Goal: Transaction & Acquisition: Purchase product/service

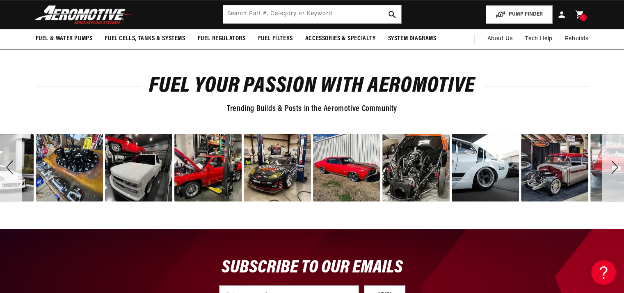
scroll to position [997, 0]
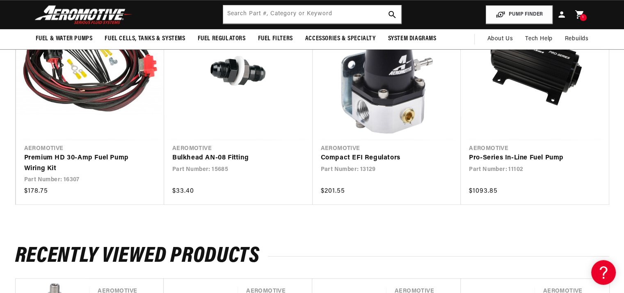
click at [583, 21] on link "Cart 1 1 item" at bounding box center [580, 14] width 18 height 19
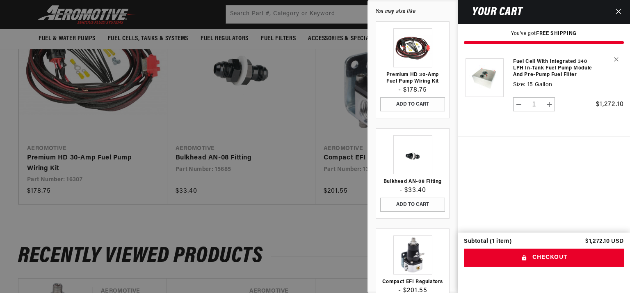
click at [319, 12] on div at bounding box center [315, 146] width 630 height 293
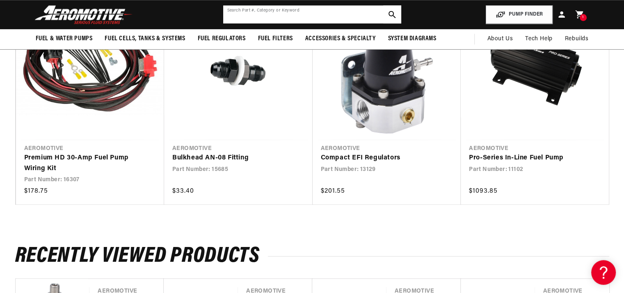
click at [319, 12] on input "text" at bounding box center [312, 14] width 178 height 18
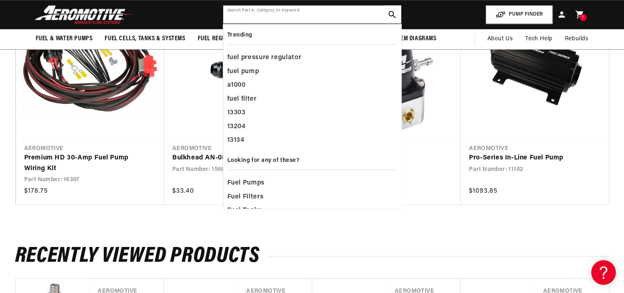
paste input "13129"
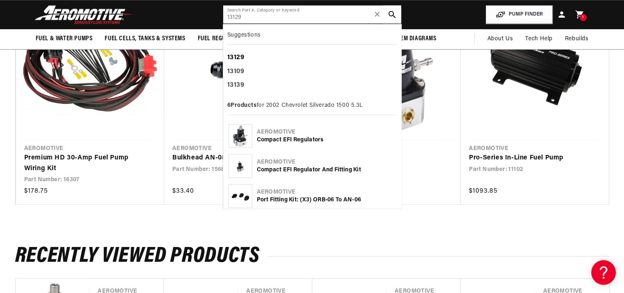
type input "13129"
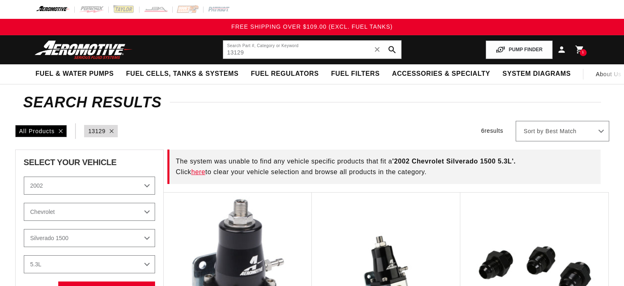
select select "2002"
select select "Silverado-1500"
select select "5.3L"
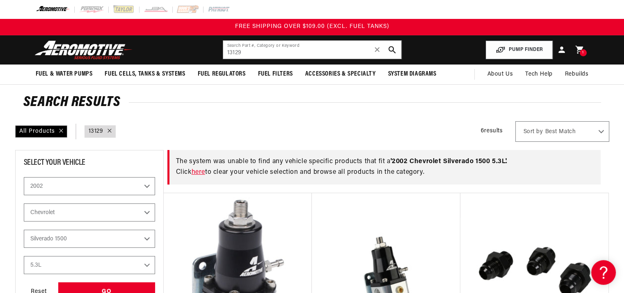
click at [203, 172] on link "here" at bounding box center [199, 172] width 14 height 7
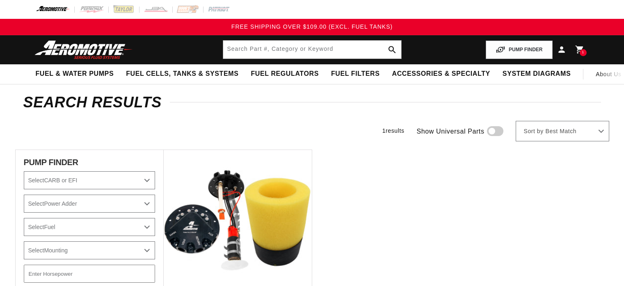
select select "2002"
select select "Silverado-1500"
select select "5.3L"
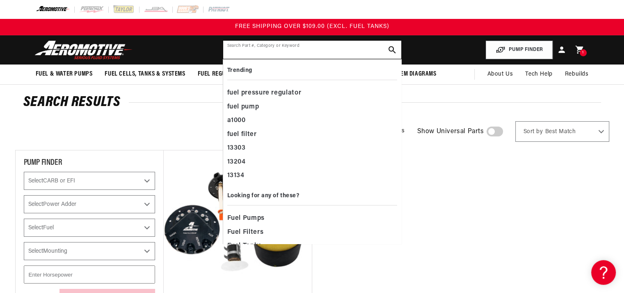
paste input "13129"
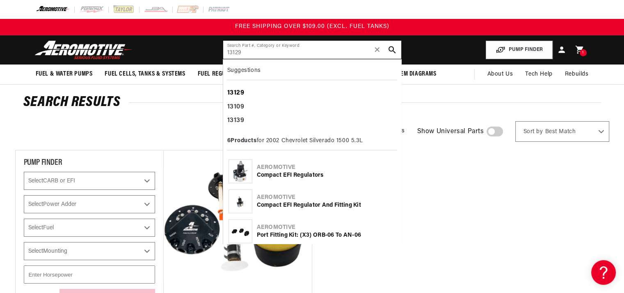
type input "13129"
click at [259, 91] on div "13129" at bounding box center [312, 93] width 170 height 14
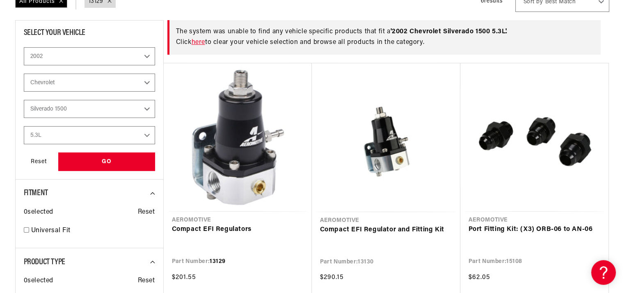
scroll to position [137, 0]
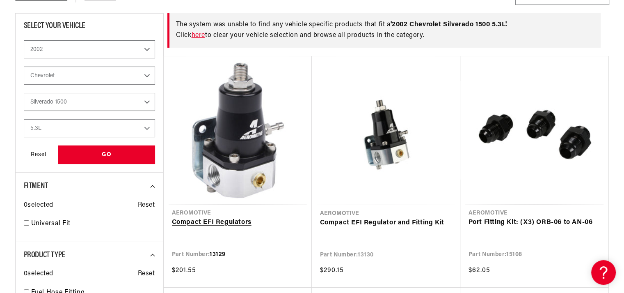
click at [242, 217] on link "Compact EFI Regulators" at bounding box center [238, 222] width 132 height 11
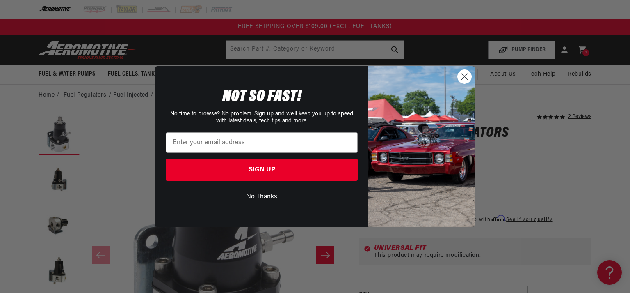
click at [258, 198] on button "No Thanks" at bounding box center [262, 197] width 192 height 16
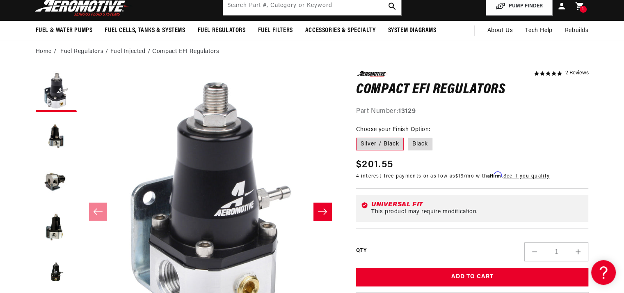
scroll to position [55, 0]
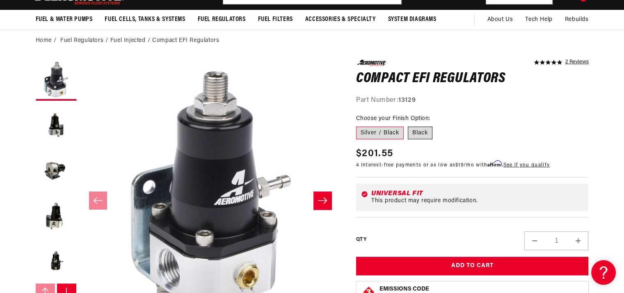
click at [420, 129] on label "Black" at bounding box center [420, 132] width 25 height 13
click at [408, 125] on input "Black" at bounding box center [408, 125] width 0 height 0
radio input "true"
click at [364, 132] on label "Silver / Black" at bounding box center [380, 132] width 48 height 13
click at [359, 125] on input "Silver / Black" at bounding box center [358, 125] width 0 height 0
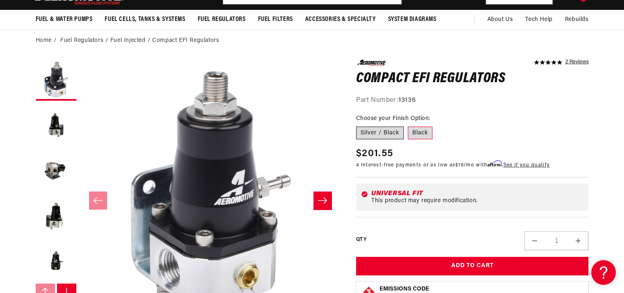
radio input "true"
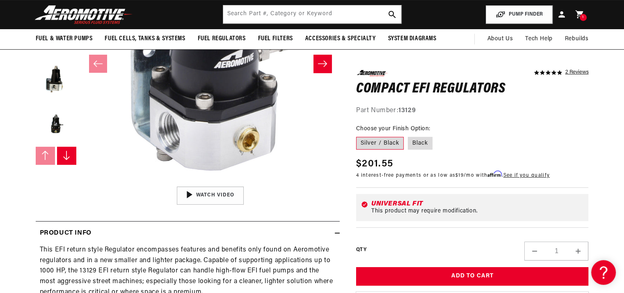
click at [328, 67] on button "Slide right" at bounding box center [322, 64] width 18 height 18
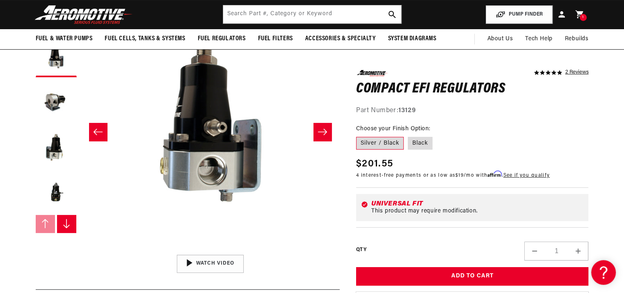
scroll to position [109, 0]
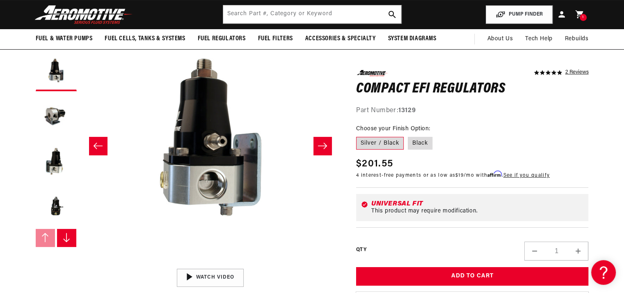
click at [318, 139] on button "Slide right" at bounding box center [322, 146] width 18 height 18
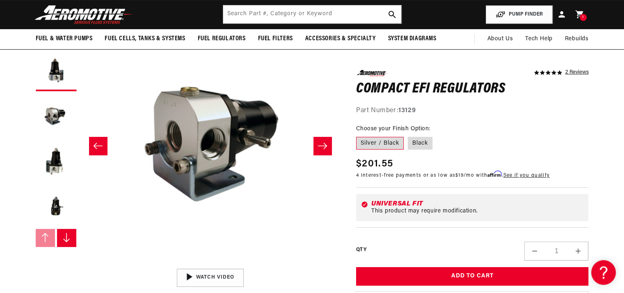
scroll to position [0, 518]
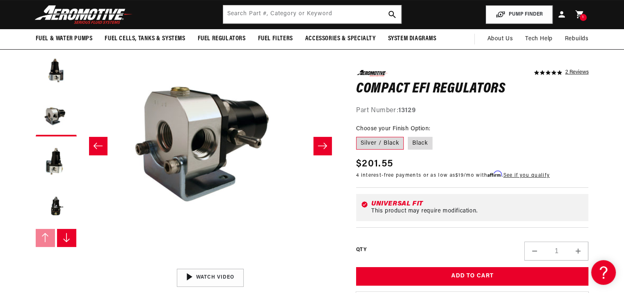
click at [318, 139] on button "Slide right" at bounding box center [322, 146] width 18 height 18
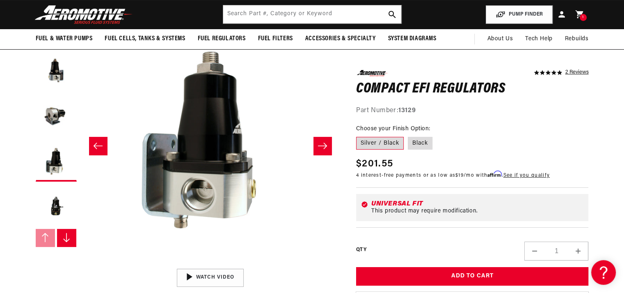
click at [318, 139] on button "Slide right" at bounding box center [322, 146] width 18 height 18
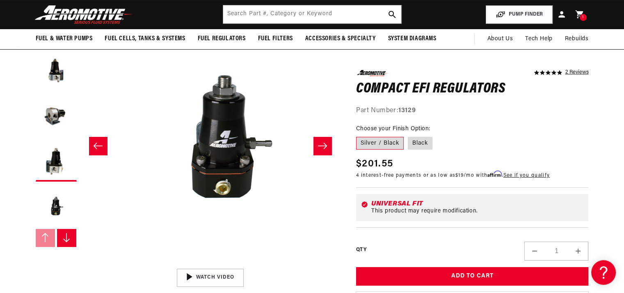
scroll to position [0, 1036]
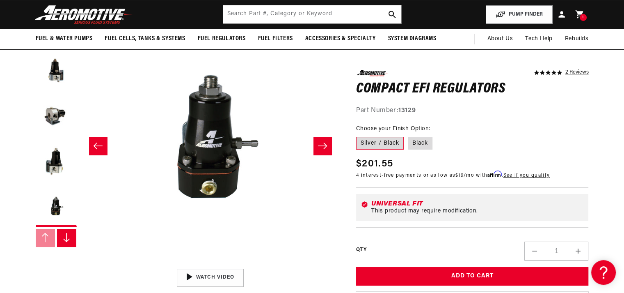
click at [318, 139] on button "Slide right" at bounding box center [322, 146] width 18 height 18
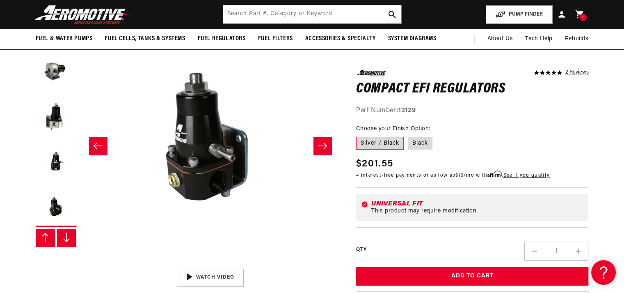
scroll to position [45, 0]
click at [318, 139] on button "Slide right" at bounding box center [322, 146] width 18 height 18
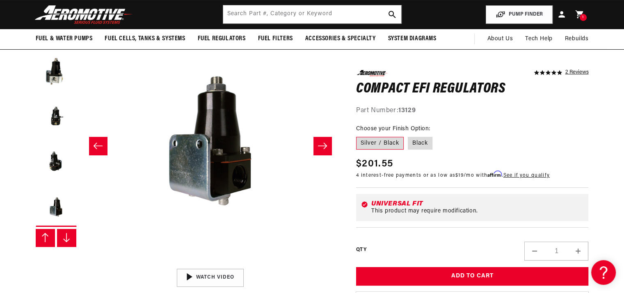
scroll to position [90, 0]
click at [318, 139] on button "Slide right" at bounding box center [322, 146] width 18 height 18
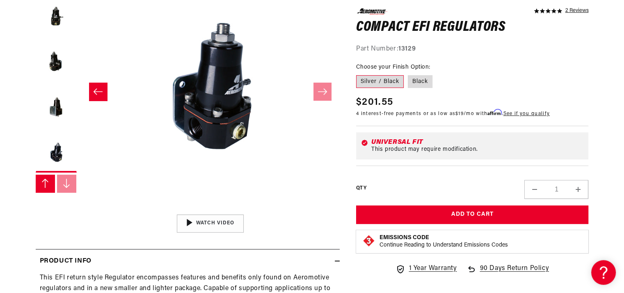
scroll to position [164, 0]
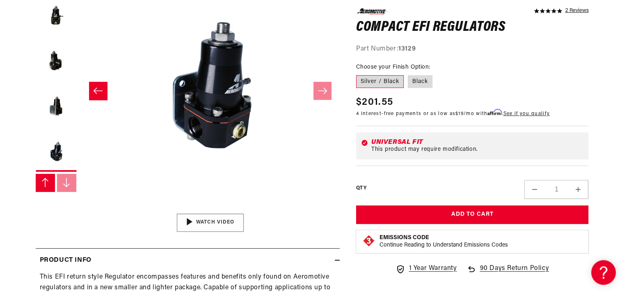
click at [215, 226] on img "Gallery Viewer" at bounding box center [210, 223] width 124 height 70
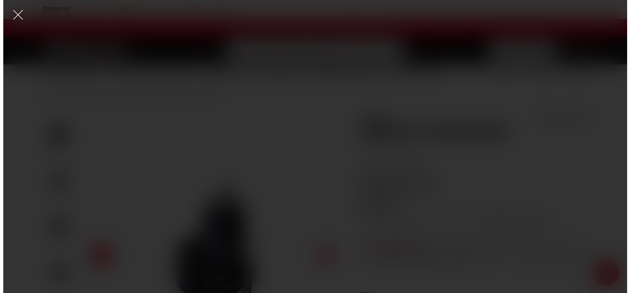
scroll to position [0, 0]
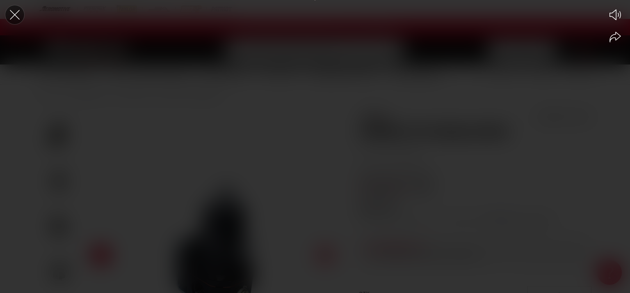
click at [16, 15] on icon "Close the video player" at bounding box center [15, 15] width 18 height 18
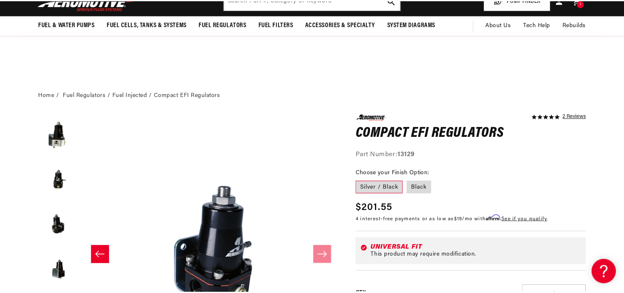
scroll to position [164, 0]
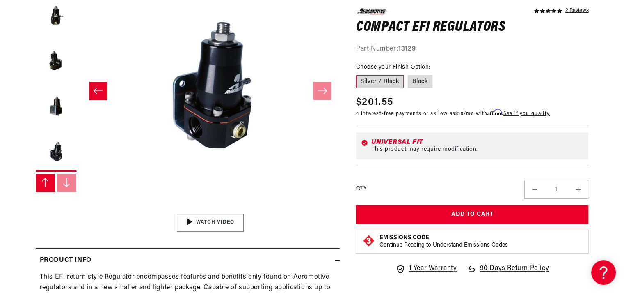
click at [198, 217] on img "Gallery Viewer" at bounding box center [210, 223] width 124 height 70
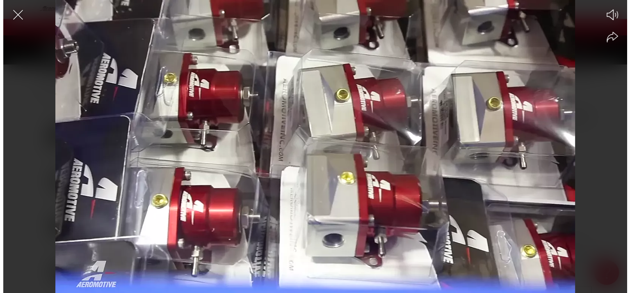
scroll to position [0, 0]
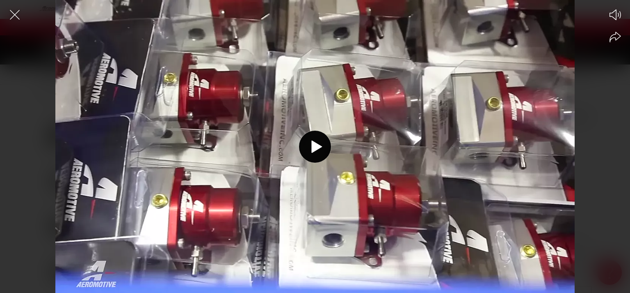
click at [192, 228] on div at bounding box center [315, 161] width 630 height 264
click at [20, 12] on icon "Close the video player" at bounding box center [15, 15] width 18 height 18
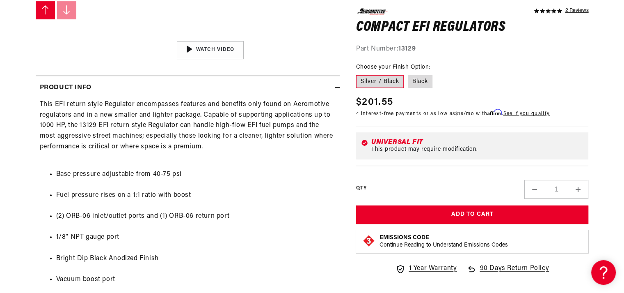
scroll to position [356, 0]
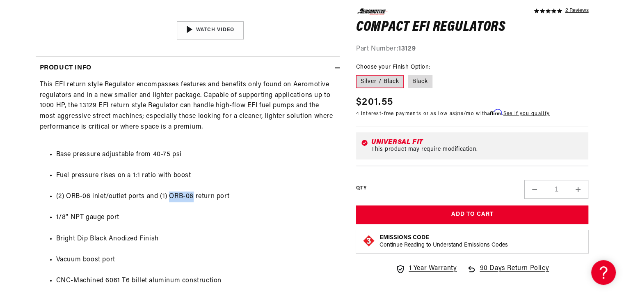
drag, startPoint x: 172, startPoint y: 196, endPoint x: 193, endPoint y: 195, distance: 20.9
click at [194, 195] on li "(2) ORB-06 inlet/outlet ports and (1) ORB-06 return port" at bounding box center [195, 196] width 279 height 11
copy li "ORB-06"
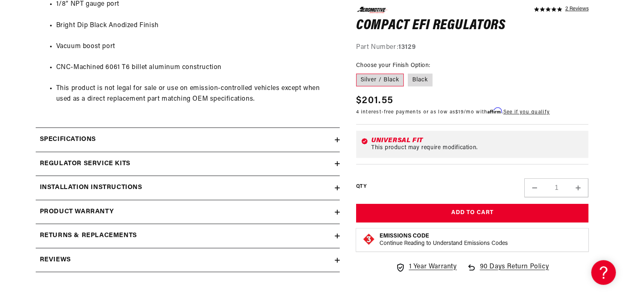
scroll to position [575, 0]
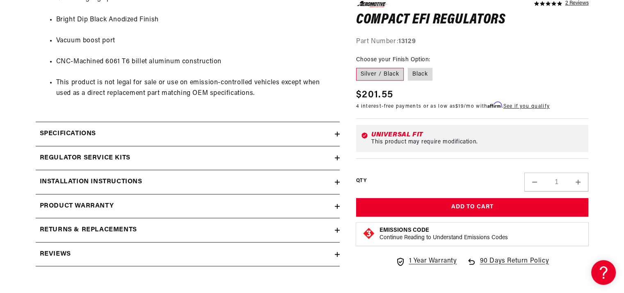
click at [174, 131] on div "Specifications" at bounding box center [185, 133] width 299 height 11
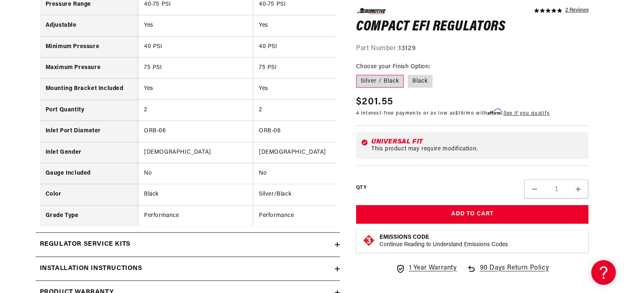
scroll to position [766, 0]
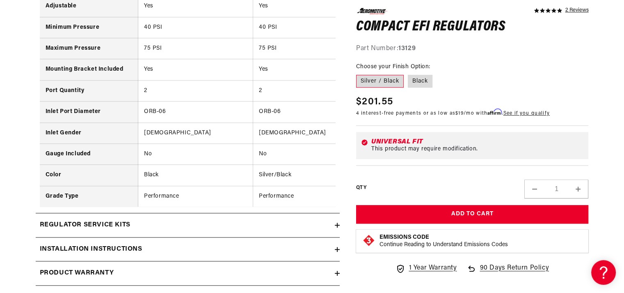
click at [174, 259] on summary "Installation Instructions" at bounding box center [188, 249] width 304 height 24
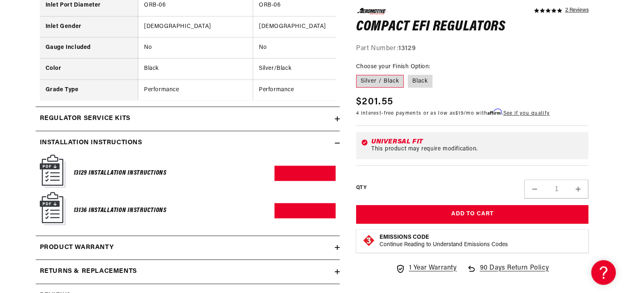
scroll to position [876, 0]
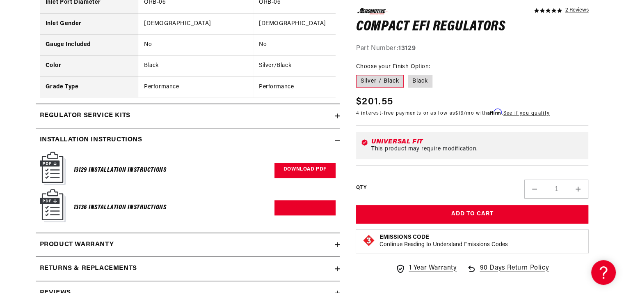
click at [291, 177] on link "Download PDF" at bounding box center [304, 169] width 61 height 15
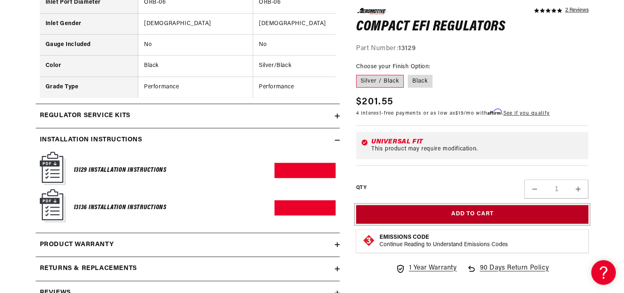
click at [416, 215] on button "Add to Cart" at bounding box center [472, 214] width 233 height 18
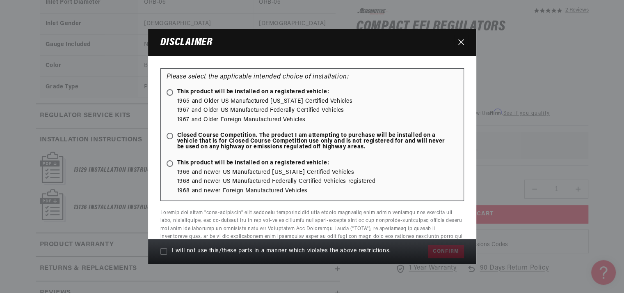
click at [239, 90] on span "This product will be installed on a registered vehicle:" at bounding box center [248, 92] width 163 height 6
click at [174, 90] on input "This product will be installed on a registered vehicle:" at bounding box center [171, 92] width 5 height 5
radio input "true"
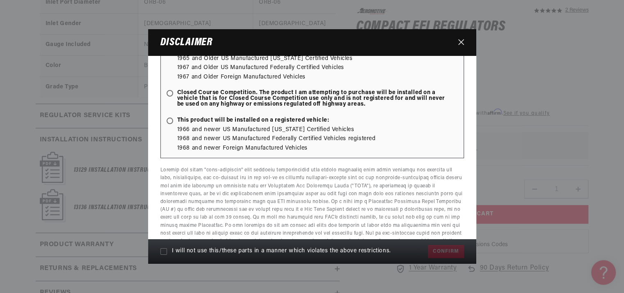
scroll to position [55, 0]
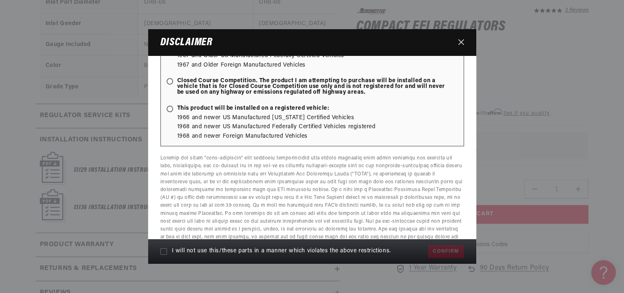
click at [162, 250] on icon at bounding box center [163, 251] width 7 height 7
click at [162, 250] on input "I will not use this/these parts in a manner which violates the above restrictio…" at bounding box center [163, 251] width 7 height 7
checkbox input "true"
click at [431, 246] on button "Confirm" at bounding box center [446, 251] width 36 height 13
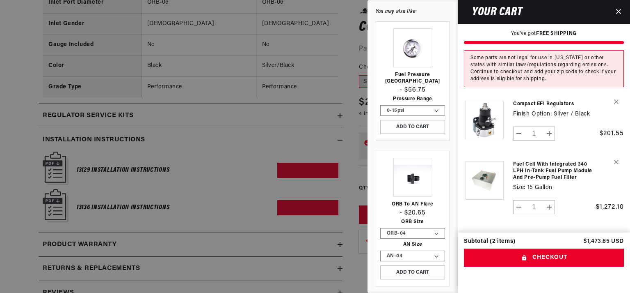
click at [623, 13] on button "Close" at bounding box center [619, 12] width 18 height 24
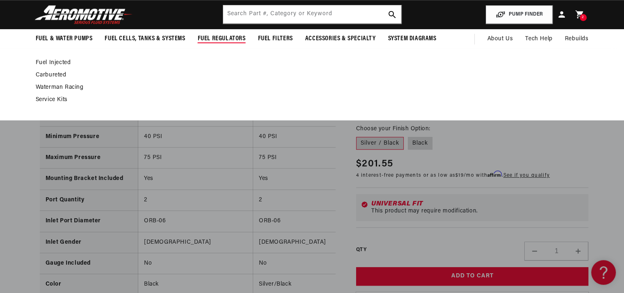
scroll to position [657, 0]
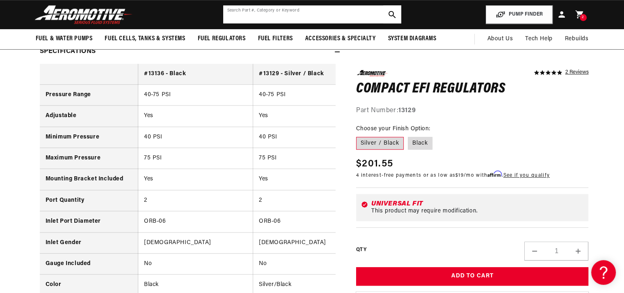
click at [261, 24] on div "Search Part #, Category or Keyword" at bounding box center [312, 14] width 179 height 19
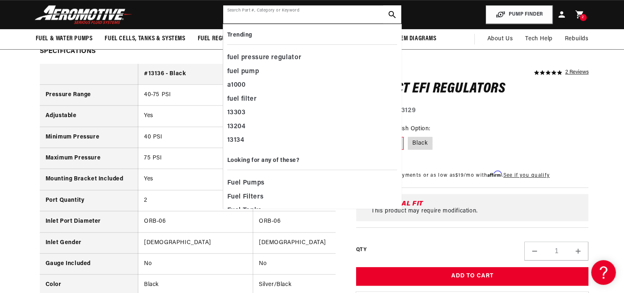
paste input "15626"
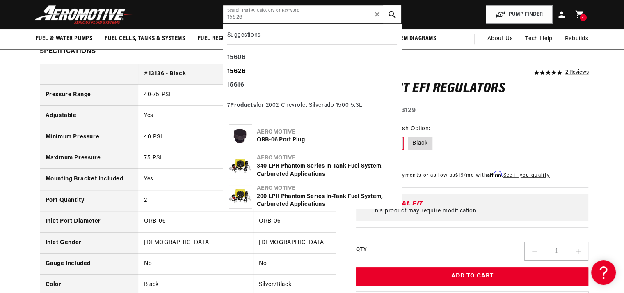
type input "15626"
click at [261, 68] on div "15626" at bounding box center [312, 72] width 170 height 14
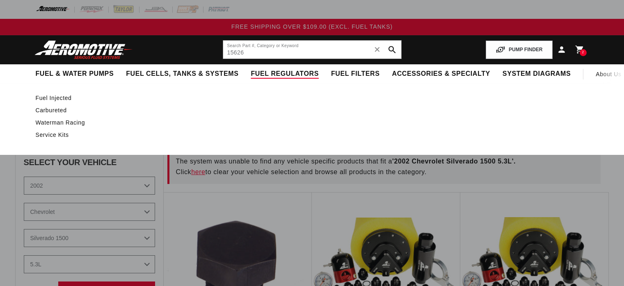
select select "2002"
select select "Silverado-1500"
select select "5.3L"
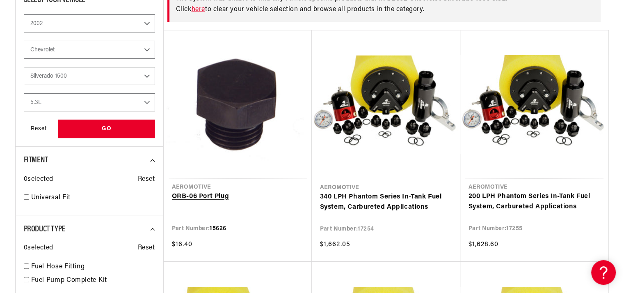
scroll to position [164, 0]
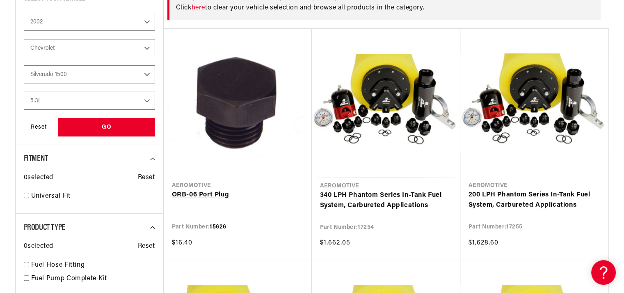
click at [221, 192] on link "ORB-06 Port Plug" at bounding box center [238, 195] width 132 height 11
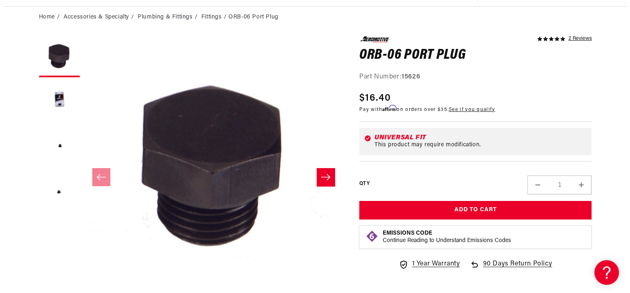
scroll to position [55, 0]
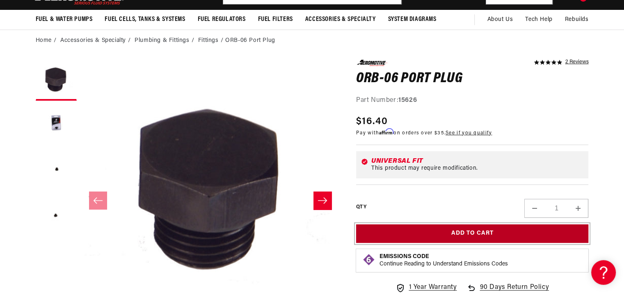
click at [402, 233] on button "Add to Cart" at bounding box center [472, 233] width 233 height 18
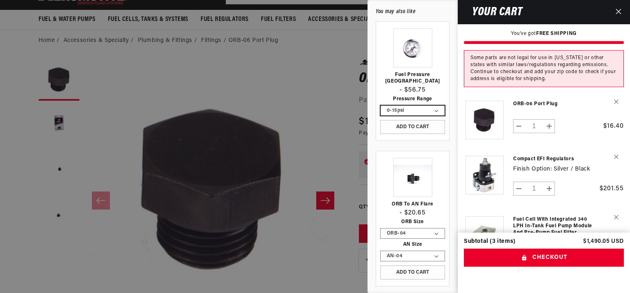
click at [392, 105] on select "0-15psi 0-100psi" at bounding box center [413, 110] width 64 height 10
select select "0-100psi"
click at [381, 105] on select "0-15psi 0-100psi" at bounding box center [413, 110] width 64 height 10
click at [411, 105] on select "0-15psi 0-100psi" at bounding box center [413, 110] width 64 height 10
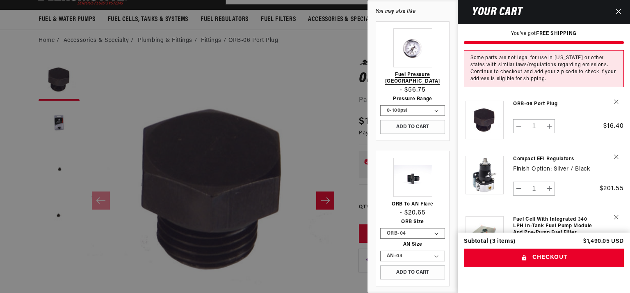
click at [412, 77] on link "Fuel Pressure [GEOGRAPHIC_DATA]" at bounding box center [412, 77] width 65 height 13
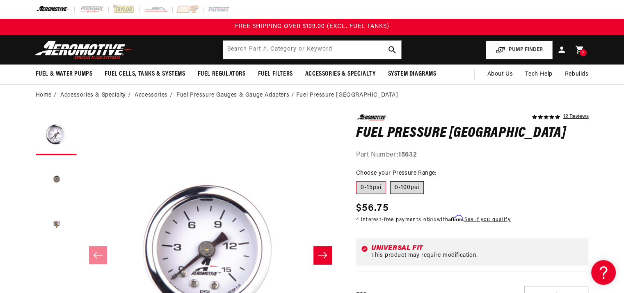
click at [408, 188] on label "0-100psi" at bounding box center [407, 187] width 34 height 13
click at [391, 180] on input "0-100psi" at bounding box center [390, 179] width 0 height 0
radio input "true"
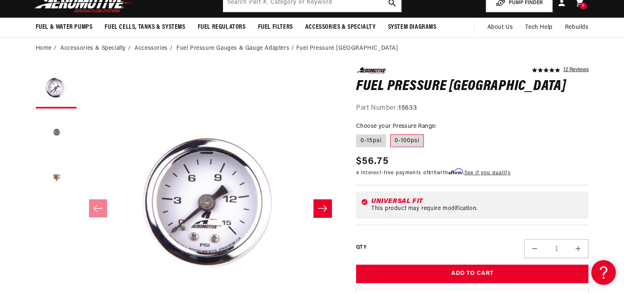
scroll to position [82, 0]
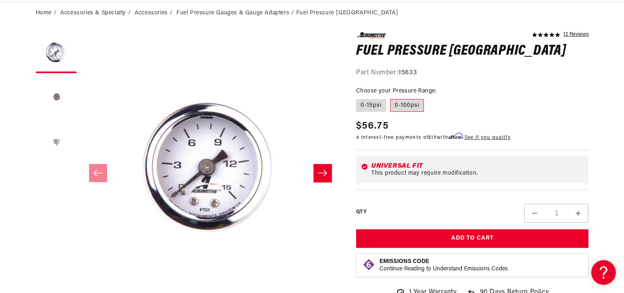
click at [49, 141] on button "Load image 3 in gallery view" at bounding box center [56, 142] width 41 height 41
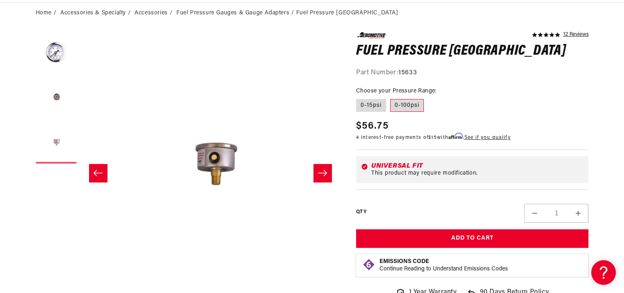
scroll to position [0, 518]
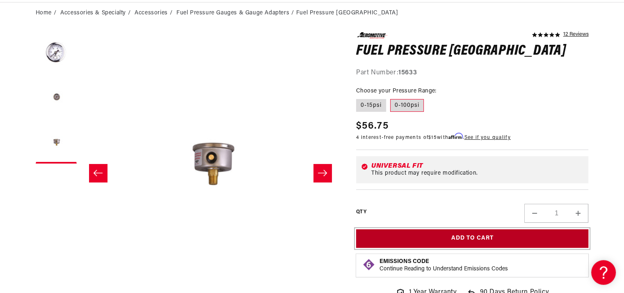
click at [447, 234] on button "Add to Cart" at bounding box center [472, 238] width 233 height 18
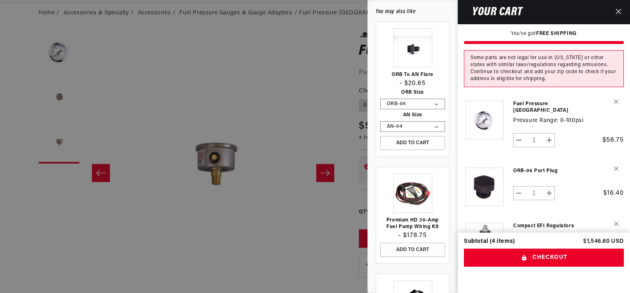
click at [334, 119] on div at bounding box center [315, 146] width 630 height 293
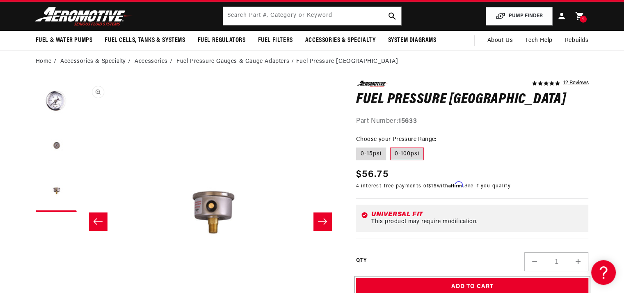
scroll to position [0, 0]
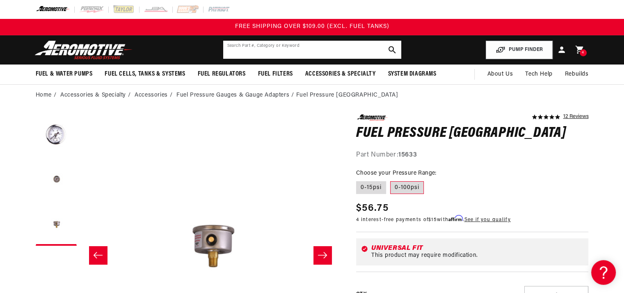
click at [268, 53] on input "text" at bounding box center [312, 50] width 178 height 18
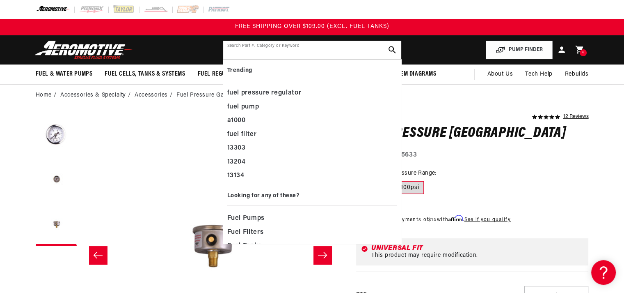
paste input "15606"
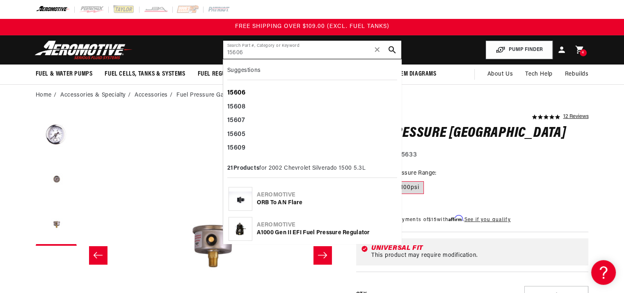
type input "15606"
click at [284, 88] on div "15606" at bounding box center [312, 93] width 170 height 14
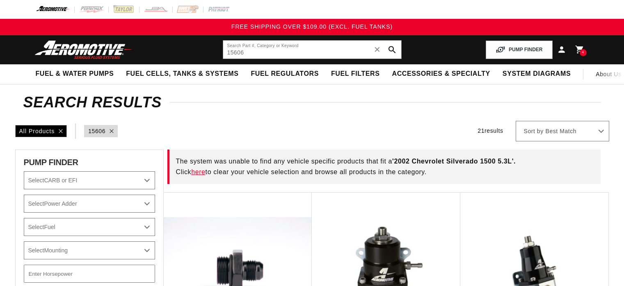
select select "2002"
select select "Silverado-1500"
select select "5.3L"
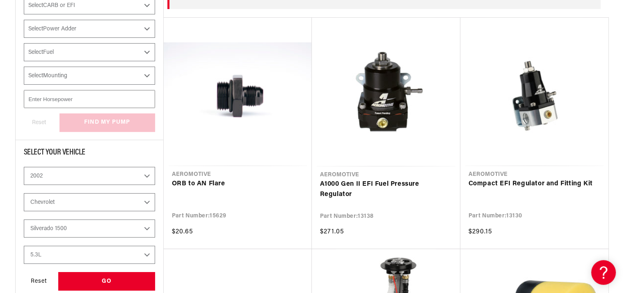
scroll to position [219, 0]
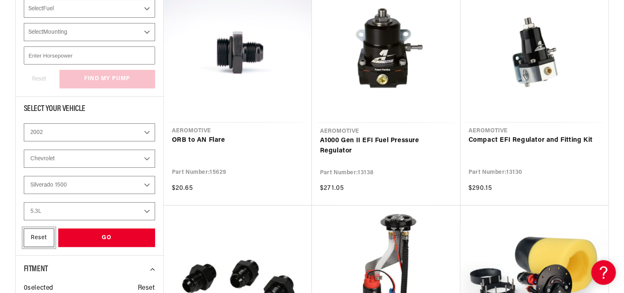
click at [39, 233] on div "Reset" at bounding box center [39, 237] width 30 height 18
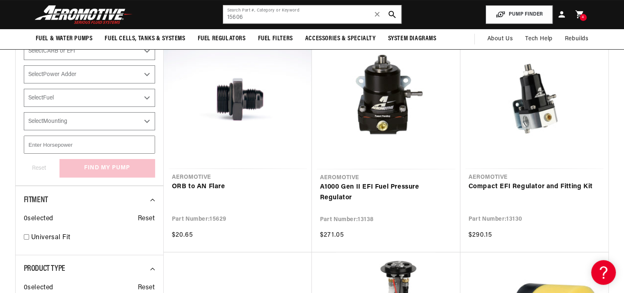
scroll to position [121, 0]
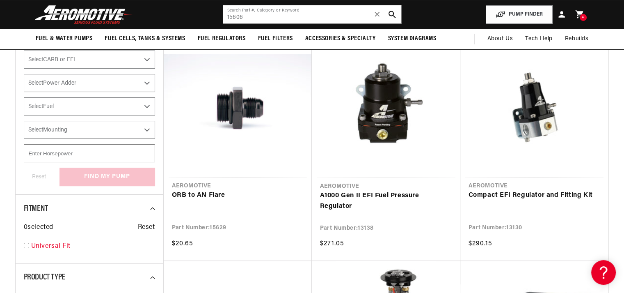
click at [53, 244] on link "Universal Fit" at bounding box center [93, 246] width 124 height 11
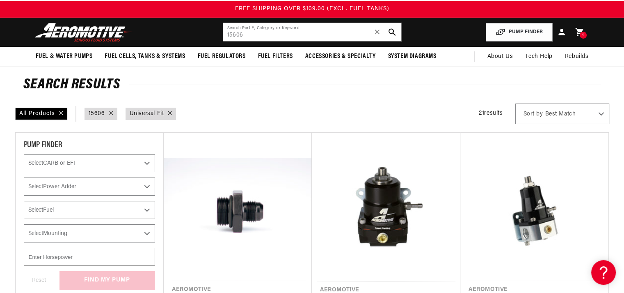
scroll to position [11, 0]
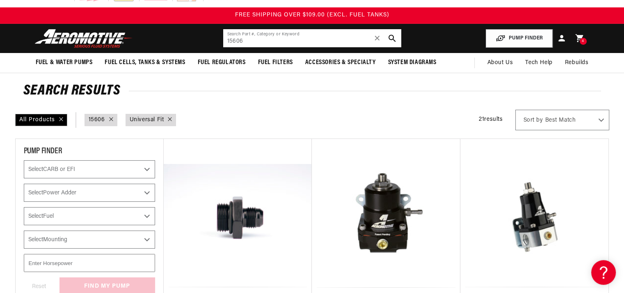
click at [263, 45] on input "15606" at bounding box center [312, 38] width 178 height 18
click at [250, 39] on input "15606" at bounding box center [312, 38] width 178 height 18
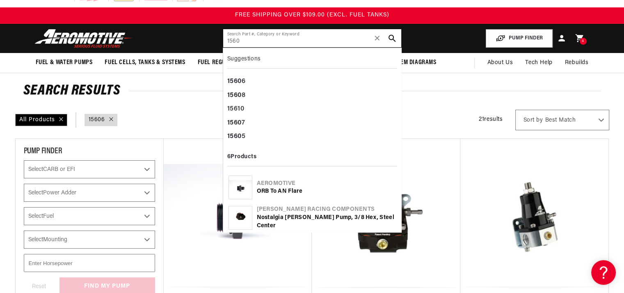
type input "15606"
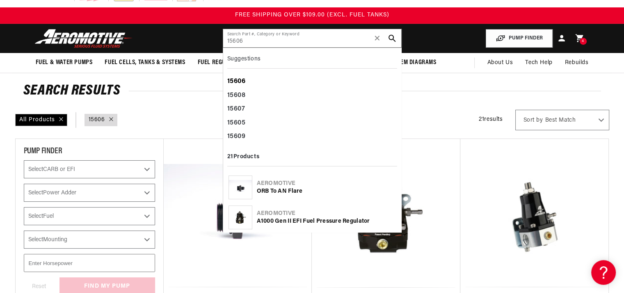
click at [238, 81] on b "15606" at bounding box center [236, 81] width 18 height 7
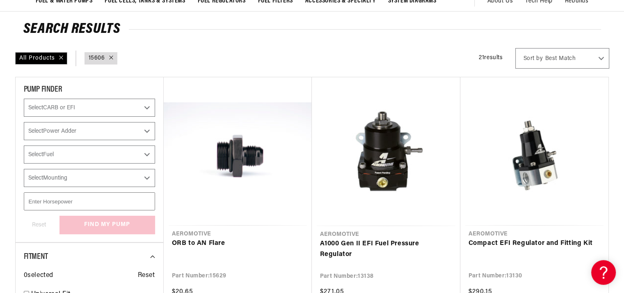
scroll to position [94, 0]
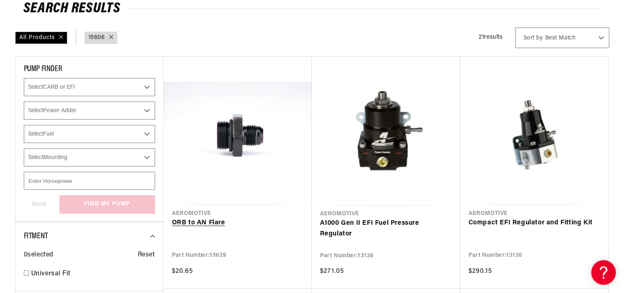
click at [238, 217] on link "ORB to AN Flare" at bounding box center [238, 222] width 132 height 11
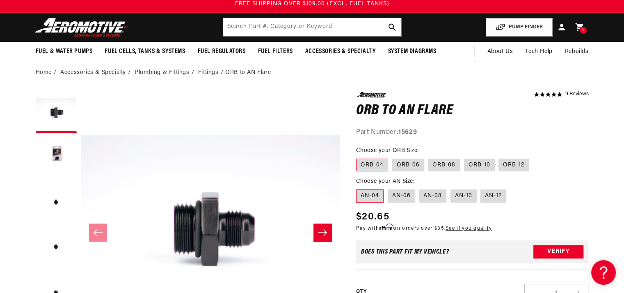
scroll to position [27, 0]
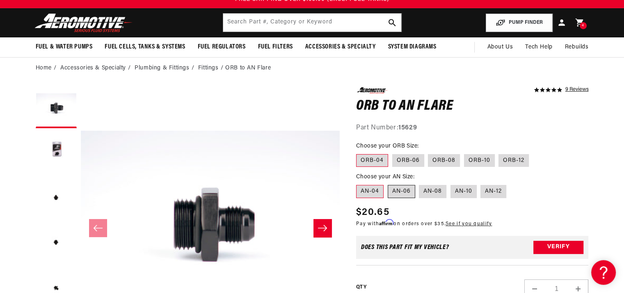
click at [409, 188] on label "AN-06" at bounding box center [401, 191] width 27 height 13
click at [388, 183] on input "AN-06" at bounding box center [388, 183] width 0 height 0
radio input "true"
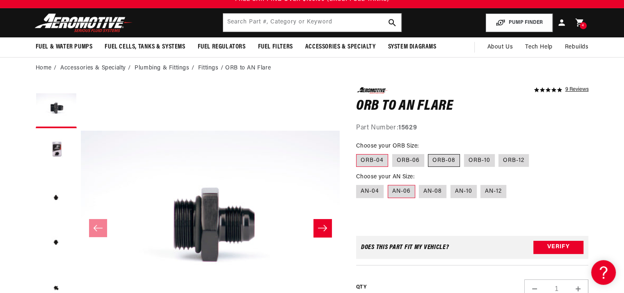
click at [437, 158] on label "ORB-08" at bounding box center [444, 160] width 32 height 13
click at [429, 153] on input "ORB-08" at bounding box center [428, 152] width 0 height 0
radio input "true"
click at [402, 191] on label "AN-06" at bounding box center [401, 191] width 27 height 13
click at [388, 183] on input "AN-06" at bounding box center [388, 183] width 0 height 0
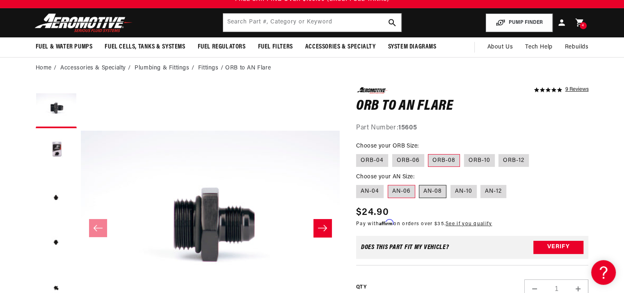
click at [435, 190] on label "AN-08" at bounding box center [432, 191] width 27 height 13
click at [420, 183] on input "AN-08" at bounding box center [419, 183] width 0 height 0
radio input "true"
click at [362, 192] on label "AN-04" at bounding box center [369, 191] width 27 height 13
click at [359, 183] on input "AN-04" at bounding box center [358, 183] width 0 height 0
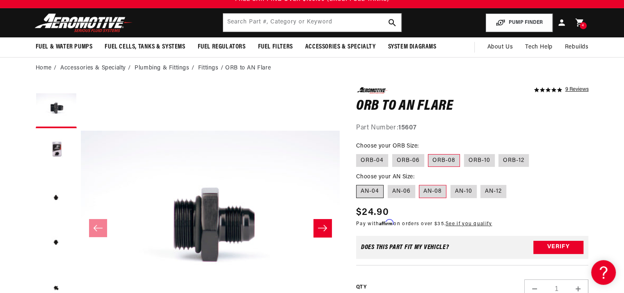
radio input "true"
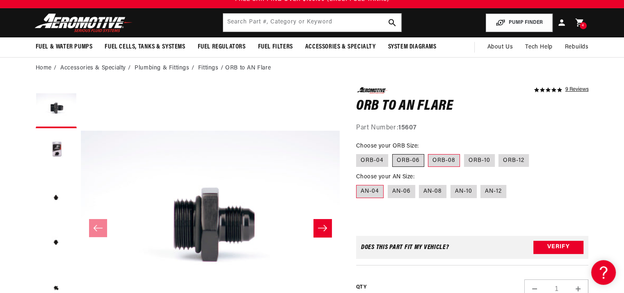
click at [418, 163] on label "ORB-06" at bounding box center [408, 160] width 32 height 13
click at [393, 153] on input "ORB-06" at bounding box center [392, 152] width 0 height 0
radio input "true"
click at [414, 192] on label "AN-06" at bounding box center [401, 191] width 27 height 13
click at [388, 183] on input "AN-06" at bounding box center [388, 183] width 0 height 0
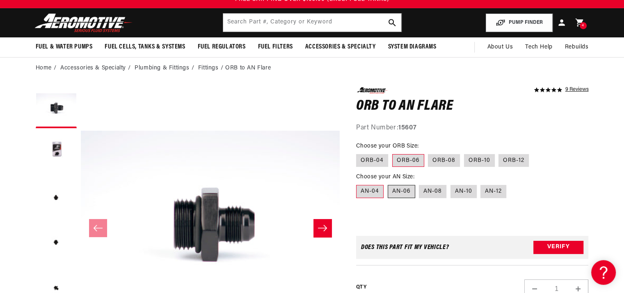
radio input "true"
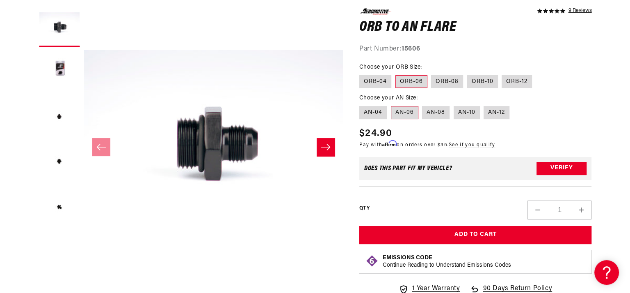
scroll to position [109, 0]
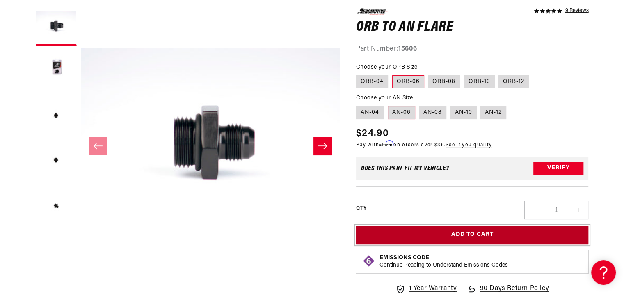
click at [407, 239] on button "Add to Cart" at bounding box center [472, 234] width 233 height 18
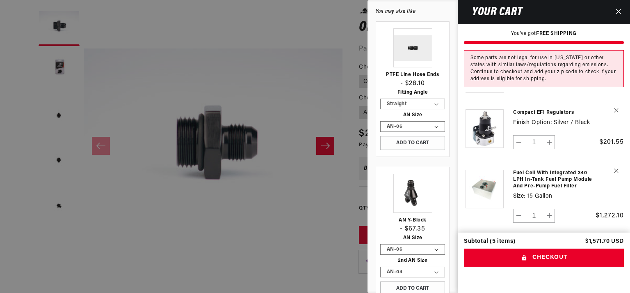
scroll to position [198, 0]
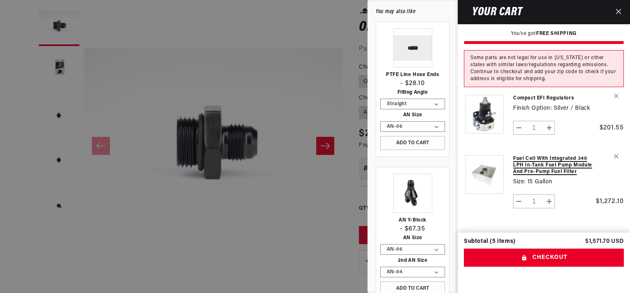
click at [527, 158] on link "Fuel Cell with Integrated 340 LPH In-Tank Fuel Pump Module and Pre-Pump Fuel Fi…" at bounding box center [554, 165] width 82 height 20
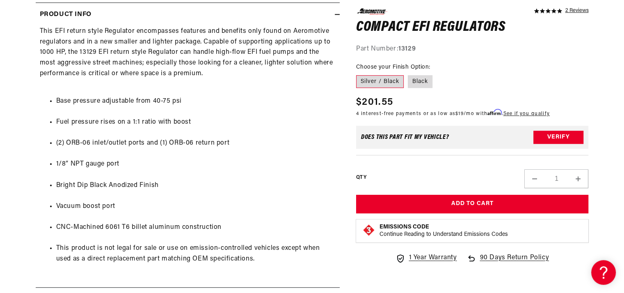
scroll to position [410, 0]
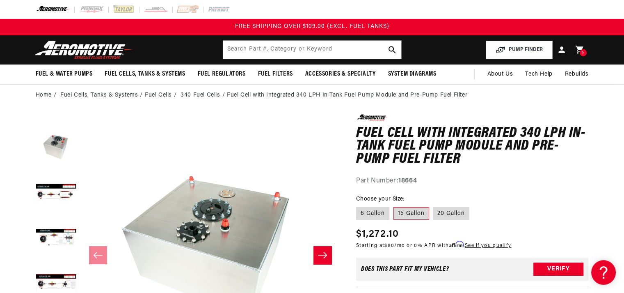
scroll to position [90, 0]
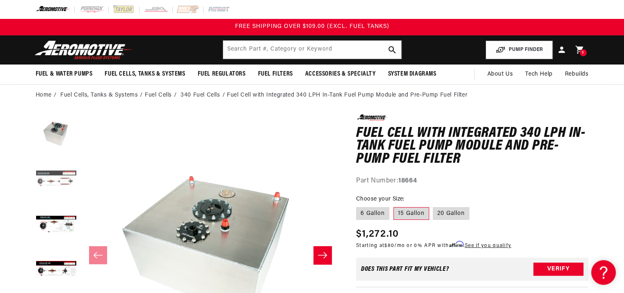
click at [48, 195] on button "Load image 4 in gallery view" at bounding box center [56, 179] width 41 height 41
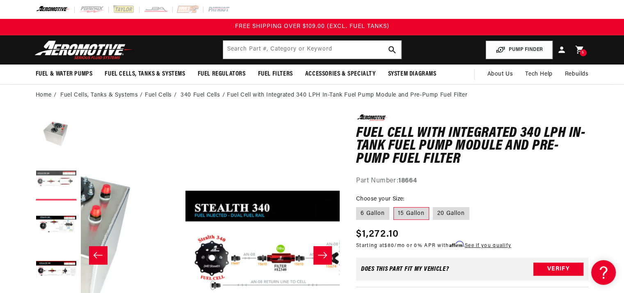
click at [50, 181] on button "Load image 4 in gallery view" at bounding box center [56, 179] width 41 height 41
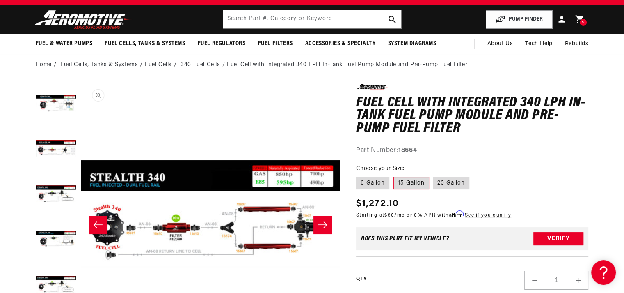
scroll to position [55, 0]
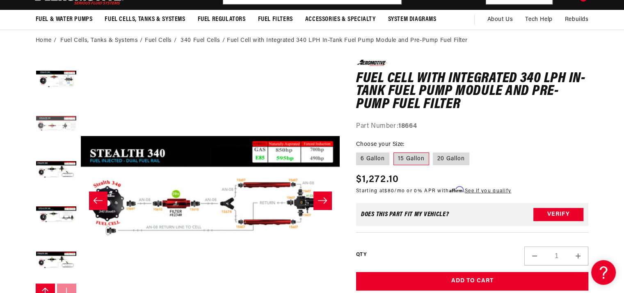
click at [60, 127] on button "Load image 6 in gallery view" at bounding box center [56, 125] width 41 height 41
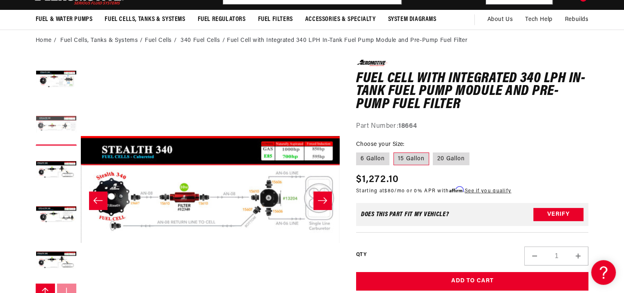
scroll to position [0, 1295]
click at [53, 172] on button "Load image 7 in gallery view" at bounding box center [56, 170] width 41 height 41
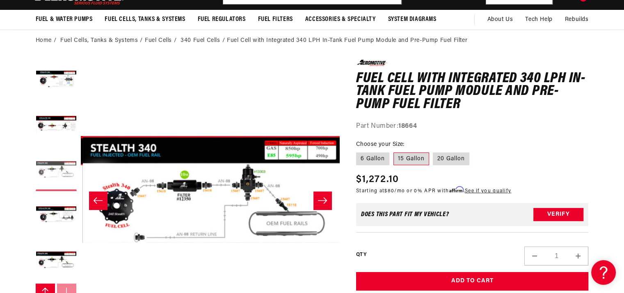
scroll to position [0, 1554]
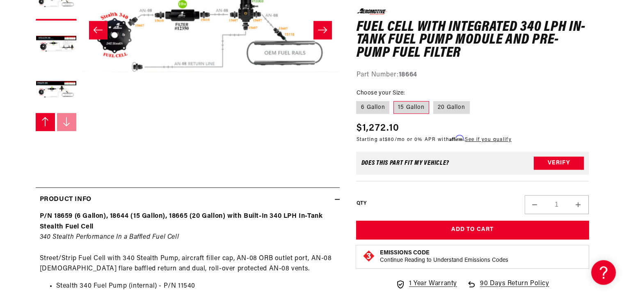
scroll to position [226, 0]
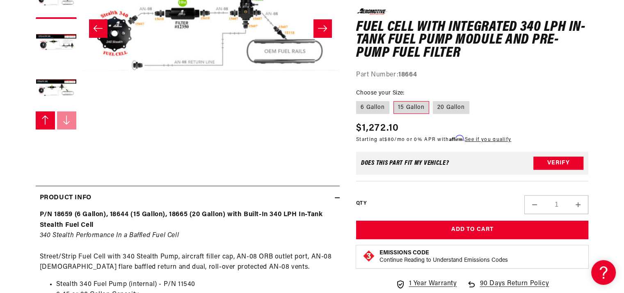
drag, startPoint x: 163, startPoint y: 188, endPoint x: 91, endPoint y: 175, distance: 73.7
click at [91, 175] on div "0.0 star rating Write a review Fuel Cell with Integrated 340 LPH In-Tank Fuel P…" at bounding box center [188, 293] width 304 height 811
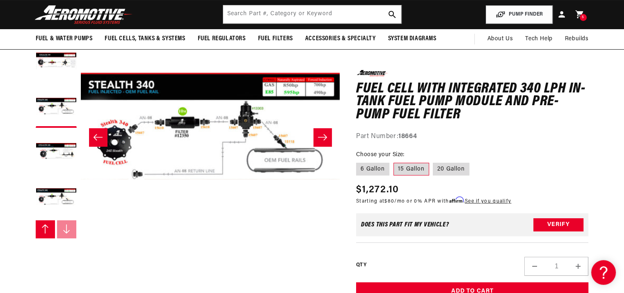
scroll to position [117, 0]
